Goal: Find specific page/section: Find specific page/section

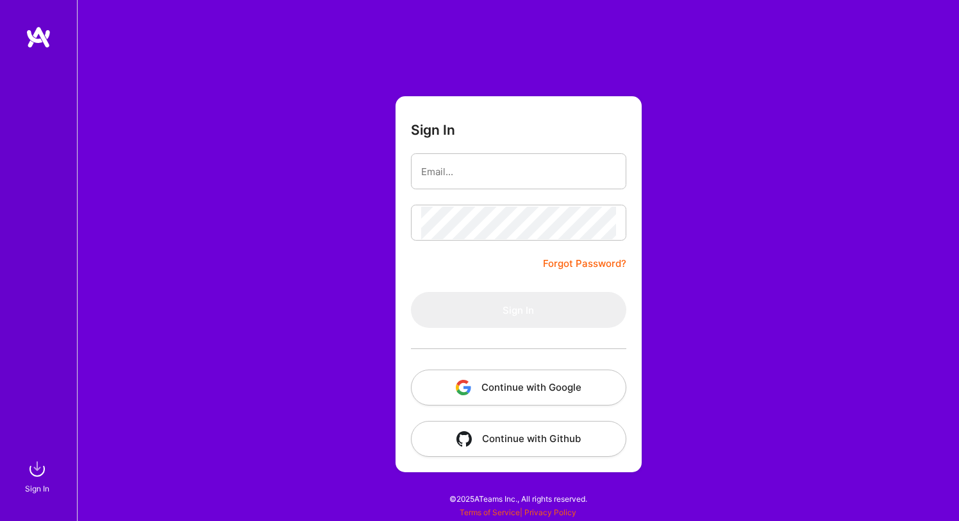
click at [0, 514] on com-1password-button at bounding box center [0, 514] width 0 height 0
type input "[EMAIL_ADDRESS][DOMAIN_NAME]"
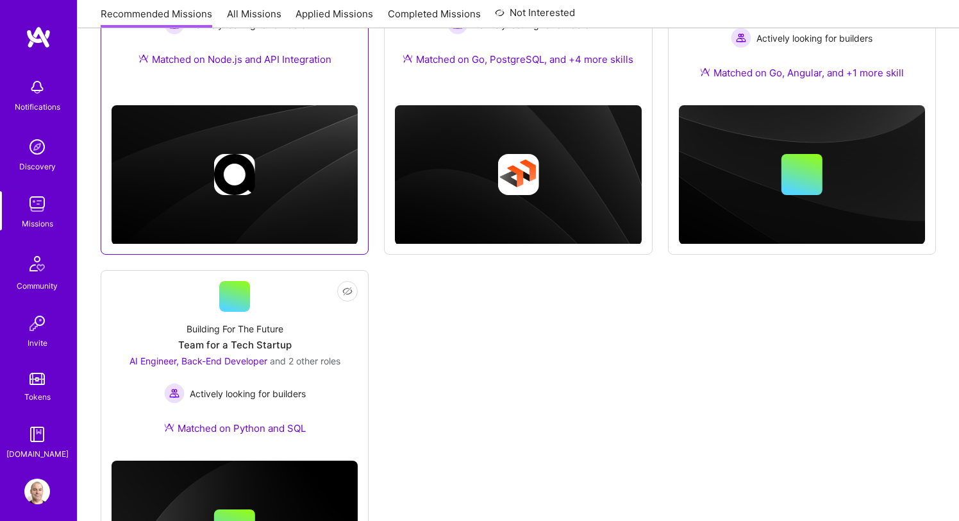
scroll to position [314, 0]
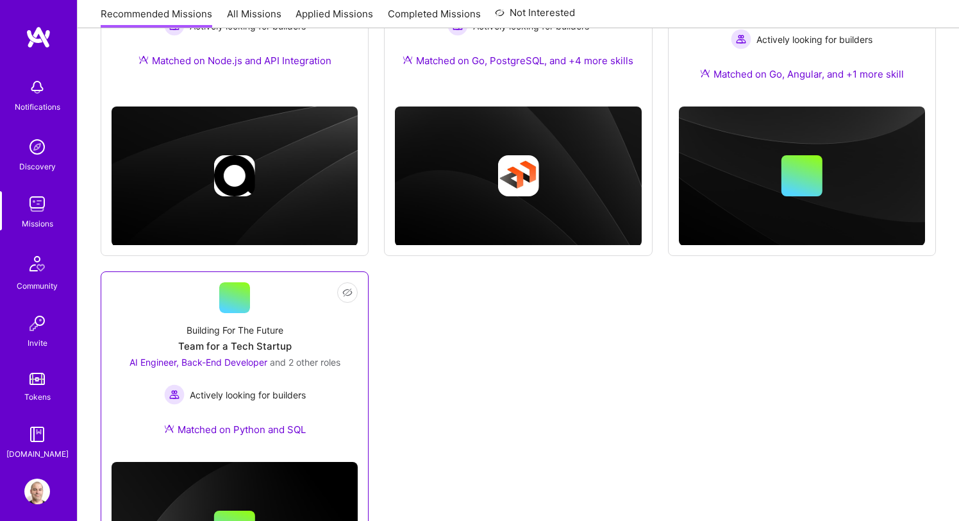
click at [244, 339] on div "Team for a Tech Startup" at bounding box center [234, 345] width 113 height 13
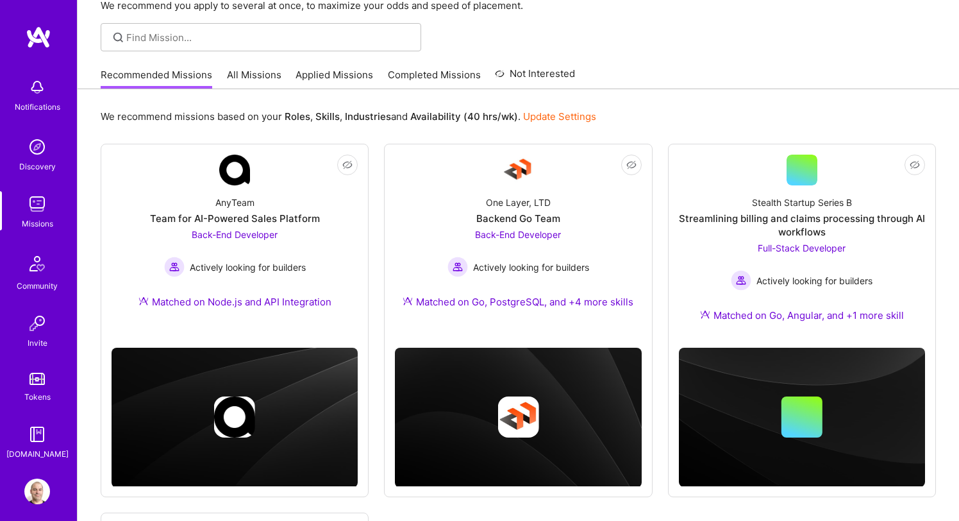
scroll to position [86, 0]
